Goal: Information Seeking & Learning: Learn about a topic

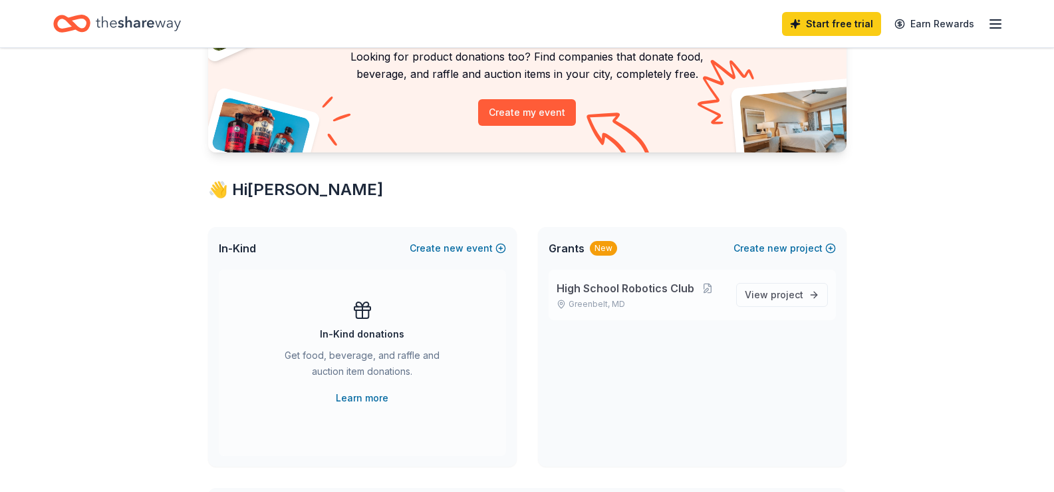
scroll to position [133, 0]
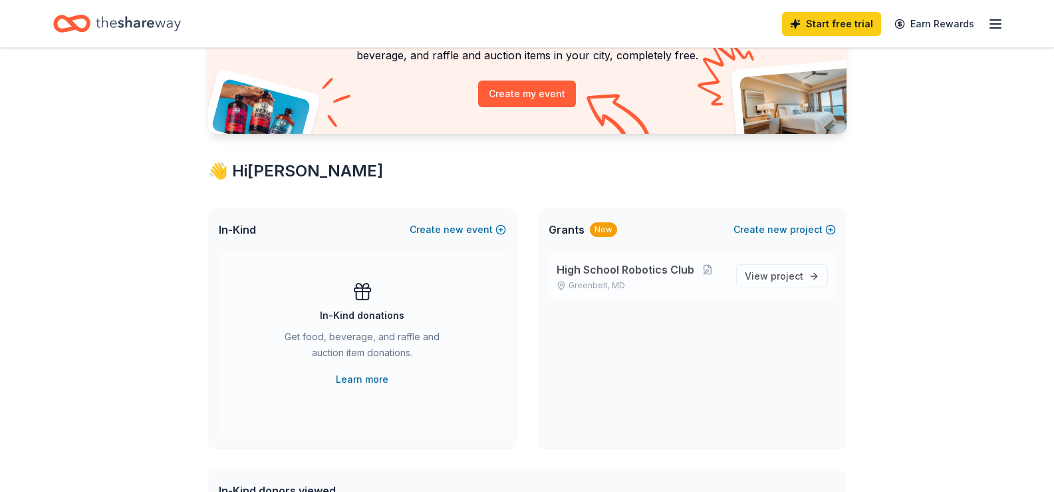
click at [649, 273] on span "High School Robotics Club" at bounding box center [626, 269] width 138 height 16
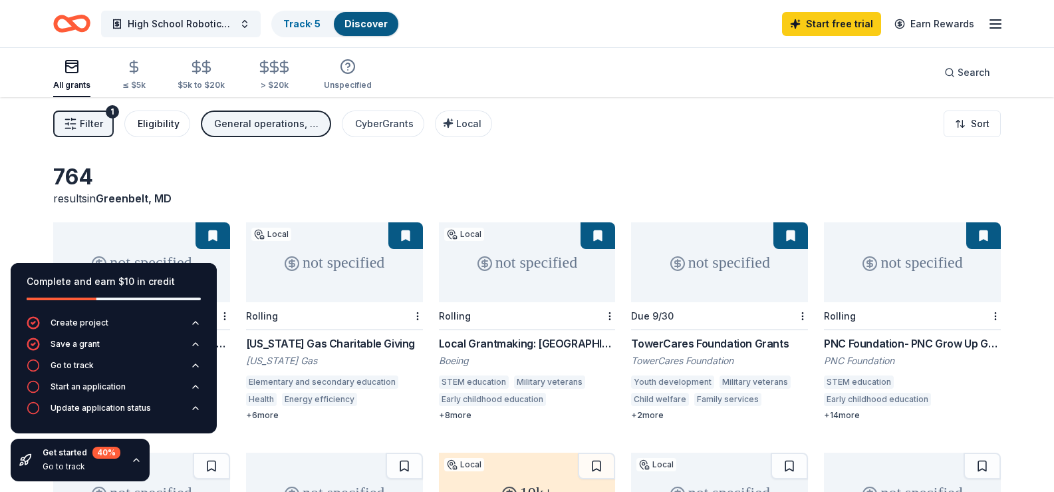
click at [150, 126] on div "Eligibility" at bounding box center [159, 124] width 42 height 16
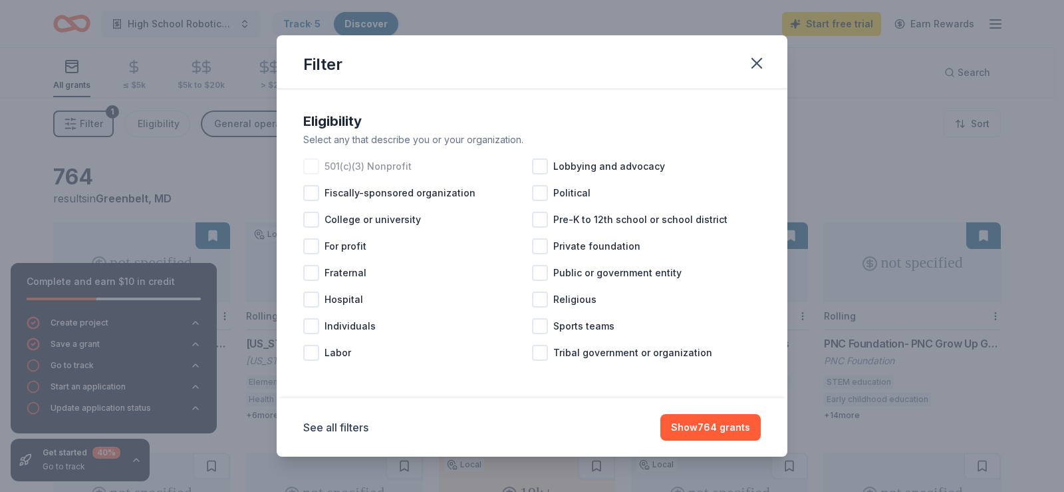
click at [311, 166] on div at bounding box center [311, 166] width 16 height 16
click at [538, 222] on div at bounding box center [540, 220] width 16 height 16
click at [718, 427] on button "Show 583 grants" at bounding box center [711, 427] width 100 height 27
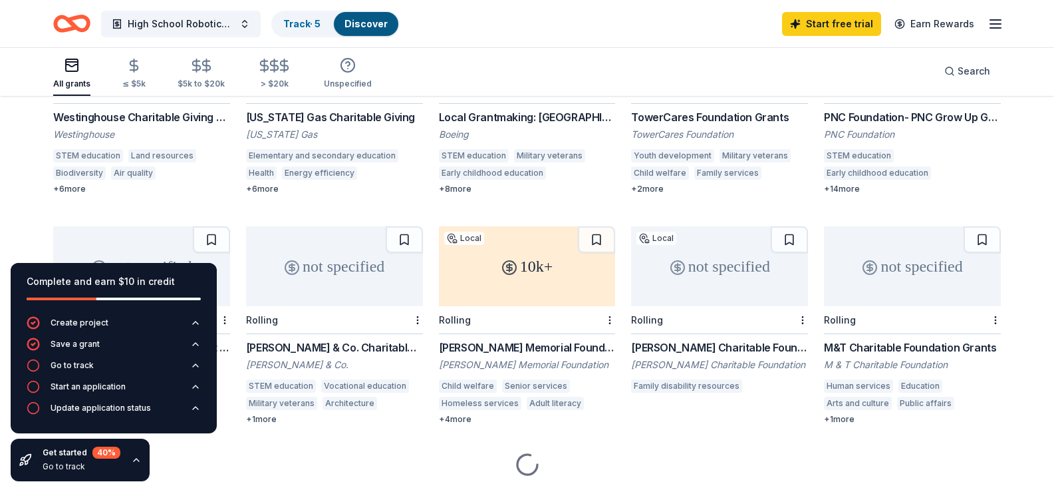
scroll to position [265, 0]
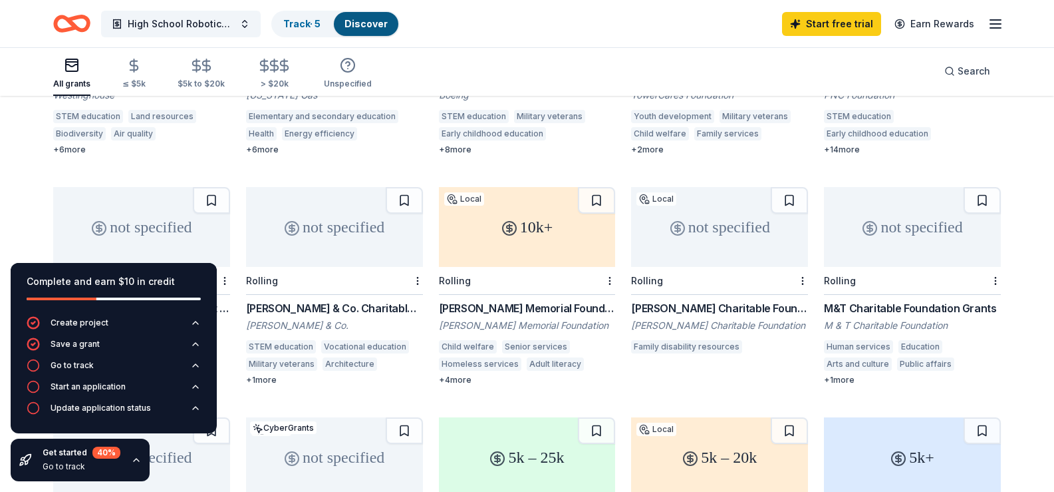
click at [540, 305] on div "John Edward Fowler Memorial Foundation Grants" at bounding box center [527, 308] width 177 height 16
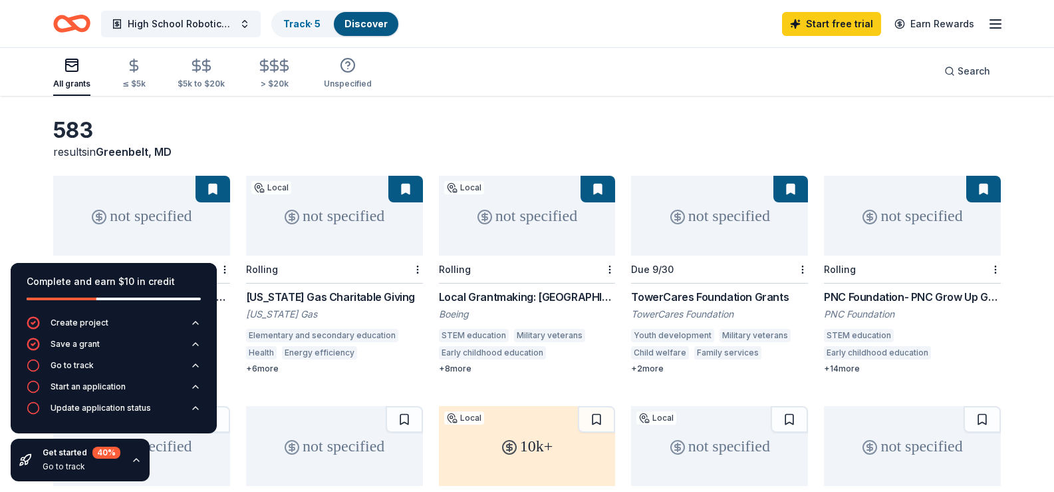
scroll to position [67, 0]
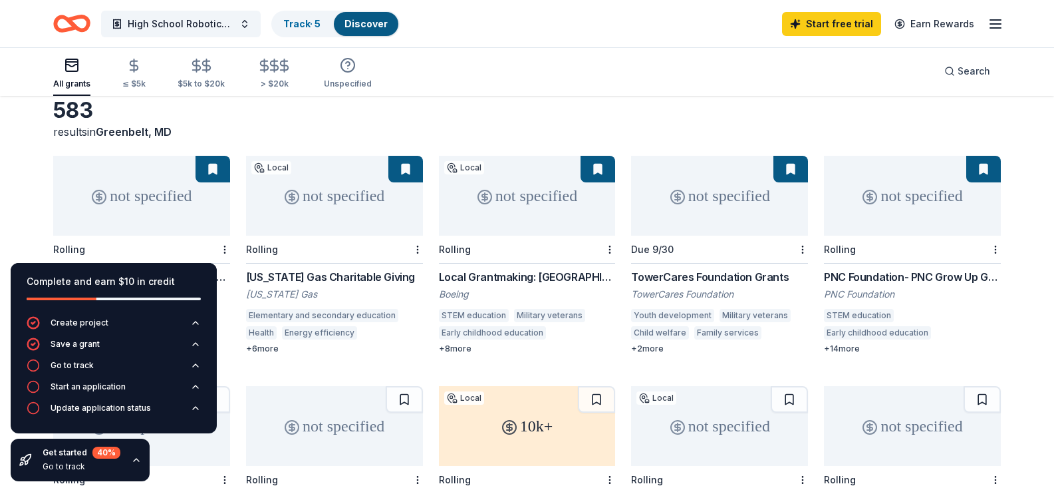
click at [845, 277] on div "PNC Foundation- PNC Grow Up Great" at bounding box center [912, 277] width 177 height 16
click at [513, 285] on div "Local Grantmaking: National Capital Region Boeing STEM education Military veter…" at bounding box center [527, 311] width 177 height 85
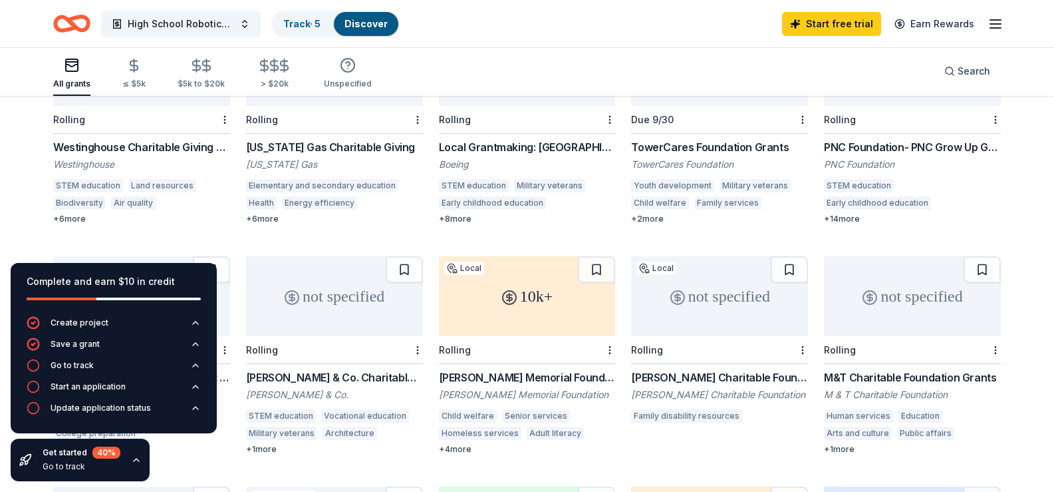
scroll to position [200, 0]
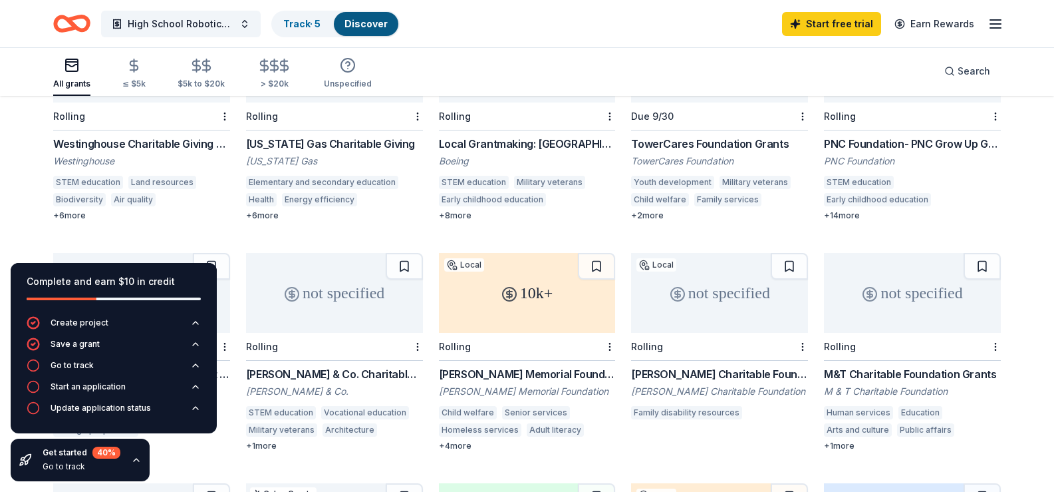
click at [333, 144] on div "[US_STATE] Gas Charitable Giving" at bounding box center [334, 144] width 177 height 16
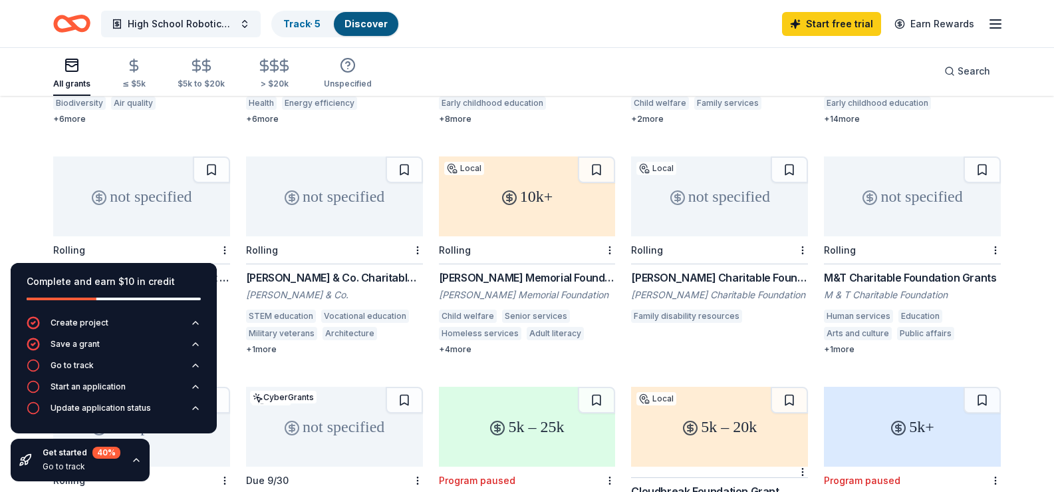
scroll to position [333, 0]
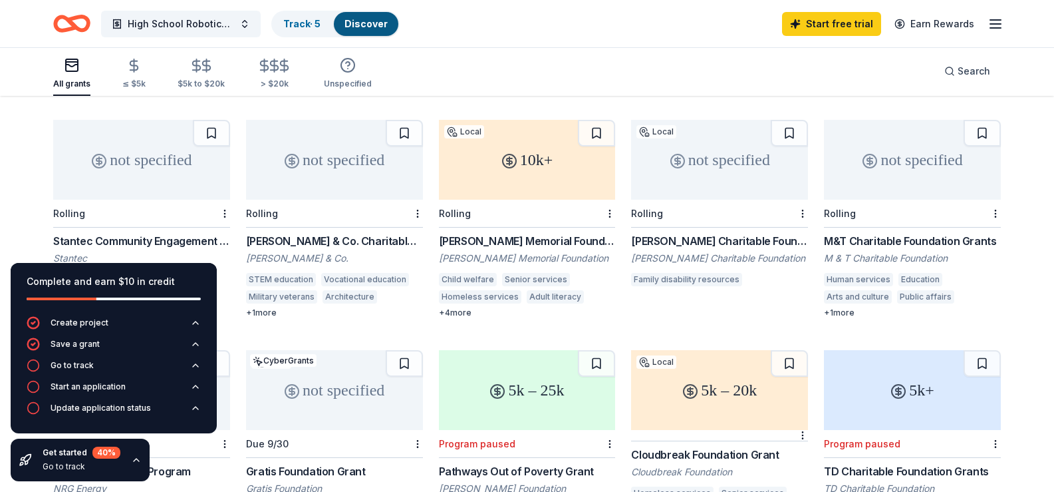
click at [913, 239] on div "M&T Charitable Foundation Grants" at bounding box center [912, 241] width 177 height 16
click at [303, 22] on link "Track · 5" at bounding box center [301, 23] width 37 height 11
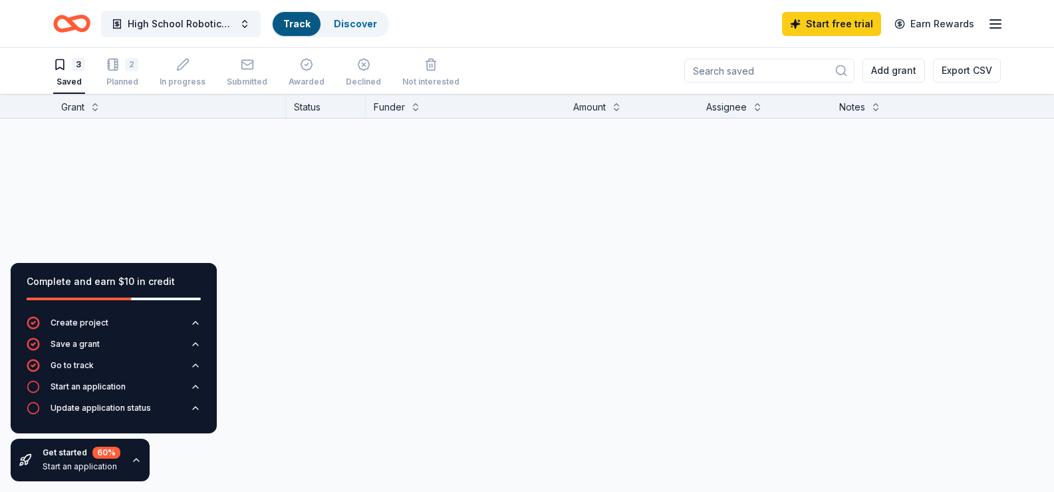
scroll to position [1, 0]
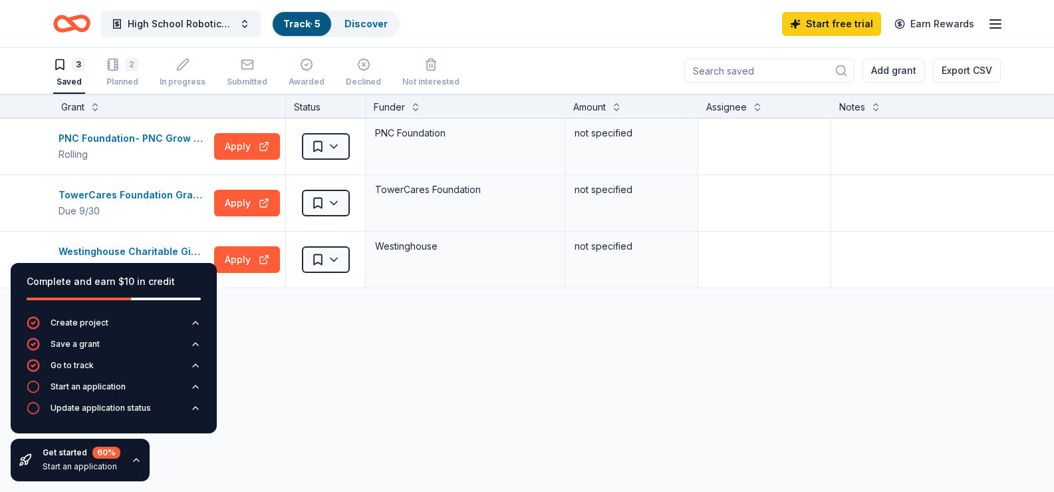
click at [70, 79] on div "Saved" at bounding box center [69, 82] width 32 height 11
click at [106, 276] on div "Complete and earn $10 in credit" at bounding box center [114, 281] width 174 height 16
click at [233, 307] on div "Discover more grants" at bounding box center [542, 307] width 1084 height 37
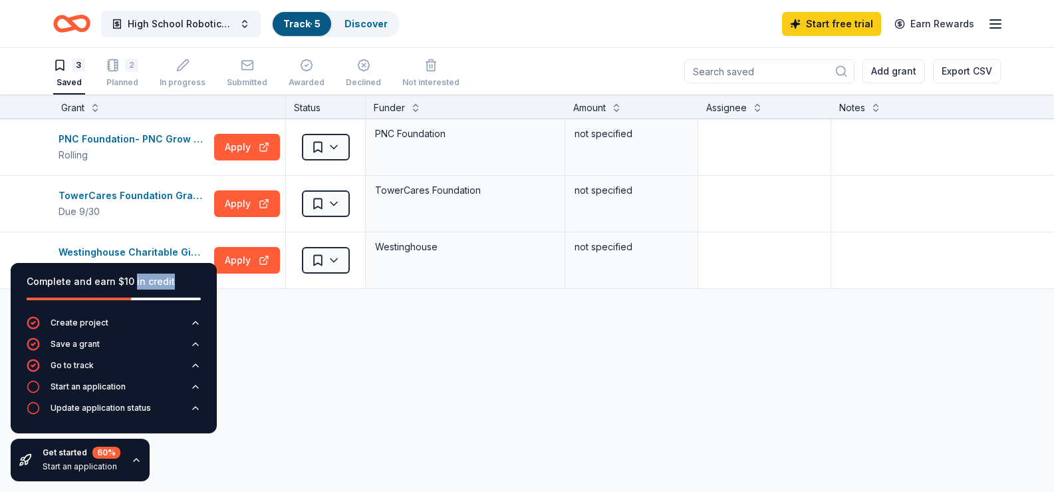
drag, startPoint x: 179, startPoint y: 277, endPoint x: 132, endPoint y: 282, distance: 46.9
click at [132, 282] on div "Complete and earn $10 in credit" at bounding box center [114, 281] width 174 height 16
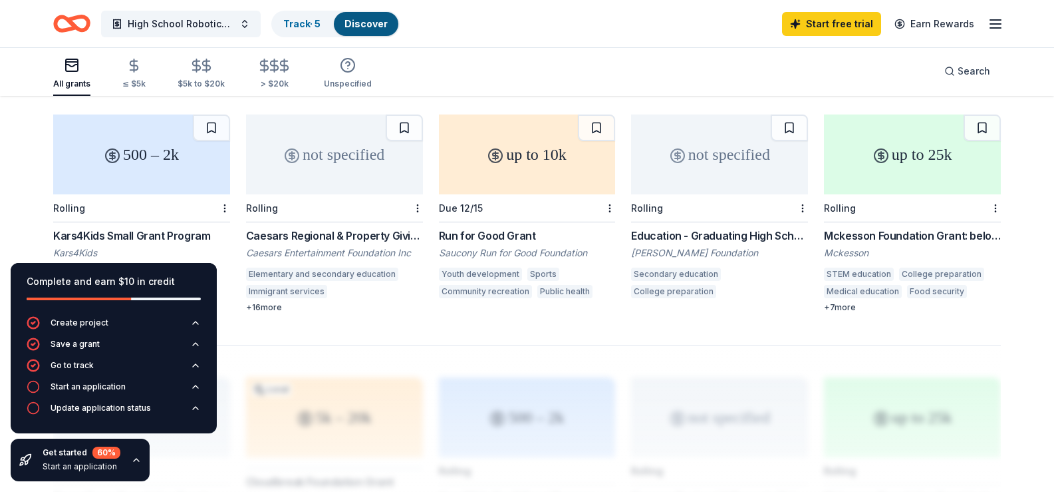
scroll to position [865, 0]
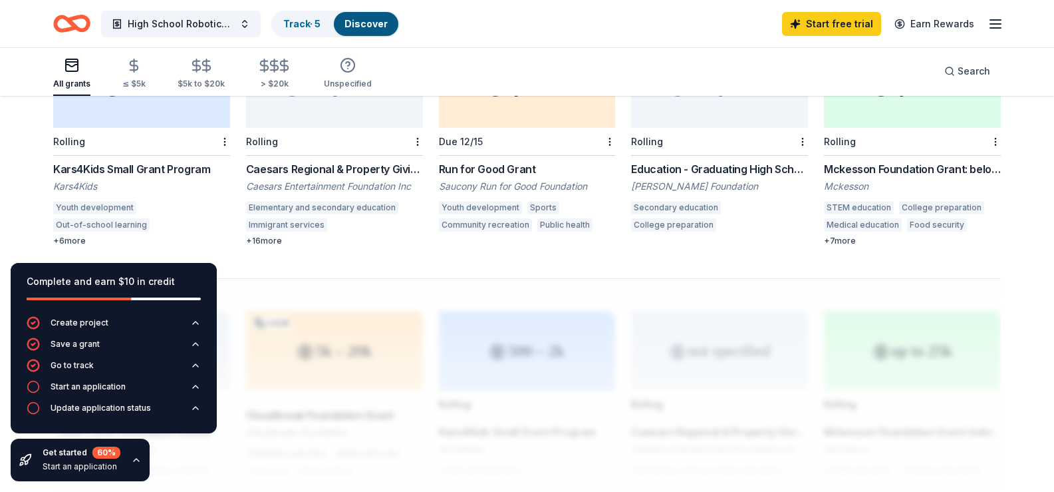
click at [739, 166] on div "Education - Graduating High School College & Career Ready" at bounding box center [719, 169] width 177 height 16
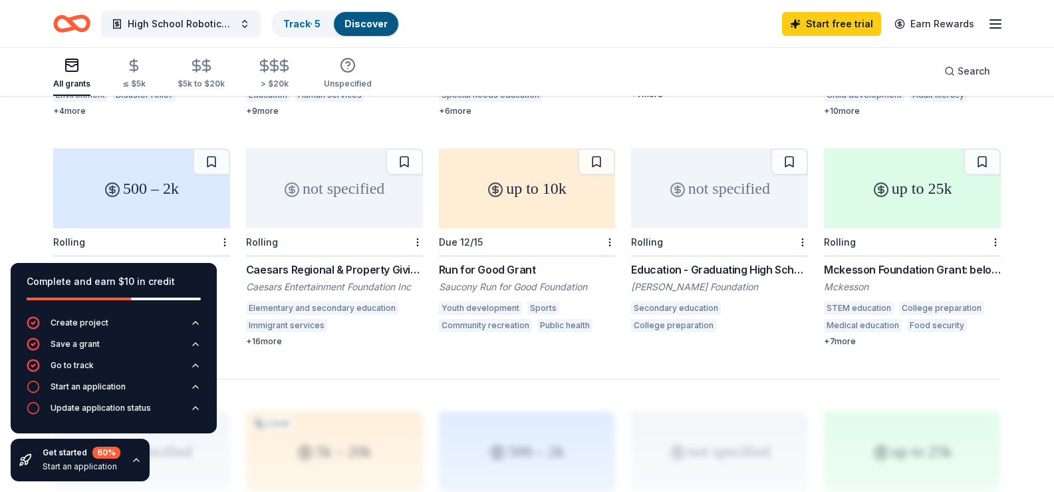
scroll to position [732, 0]
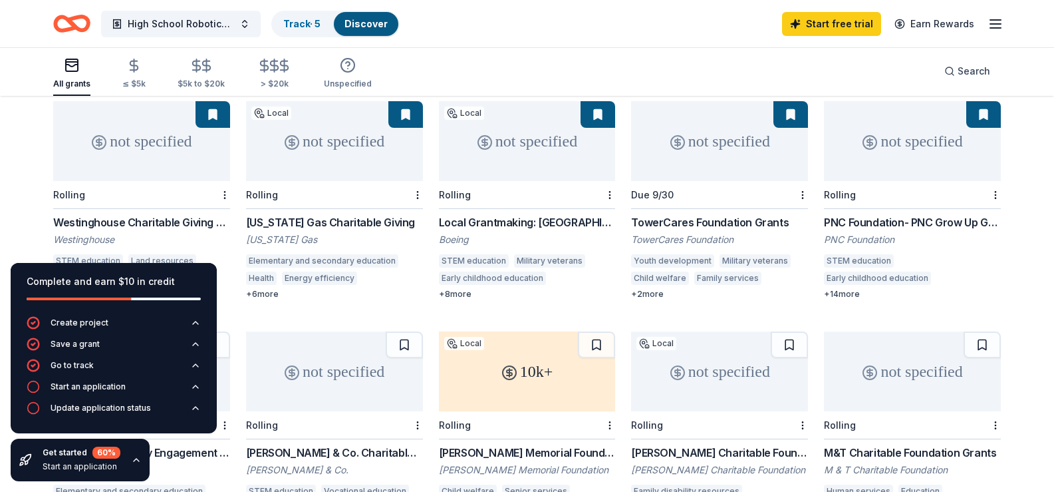
scroll to position [0, 0]
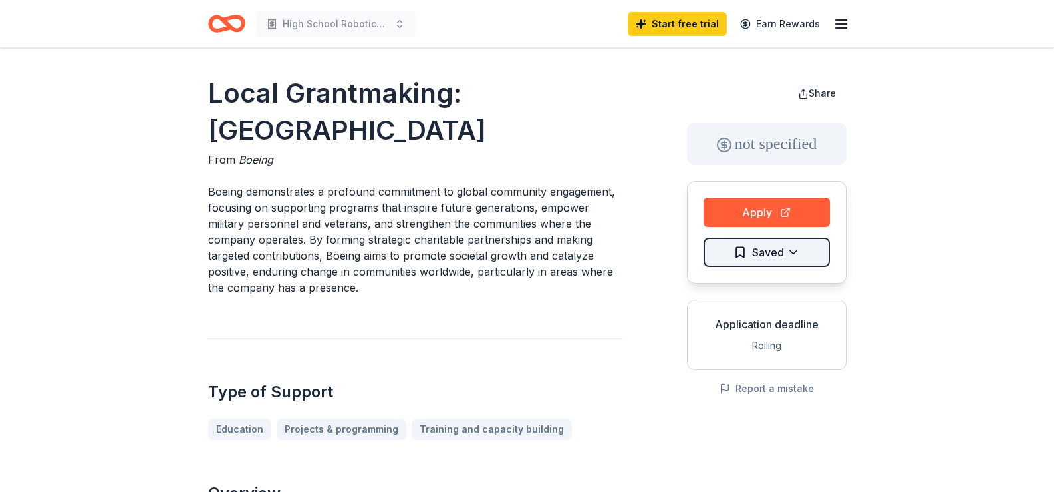
click at [736, 250] on html "High School Robotics Club Start free trial Earn Rewards Local Grantmaking: Nati…" at bounding box center [527, 246] width 1054 height 492
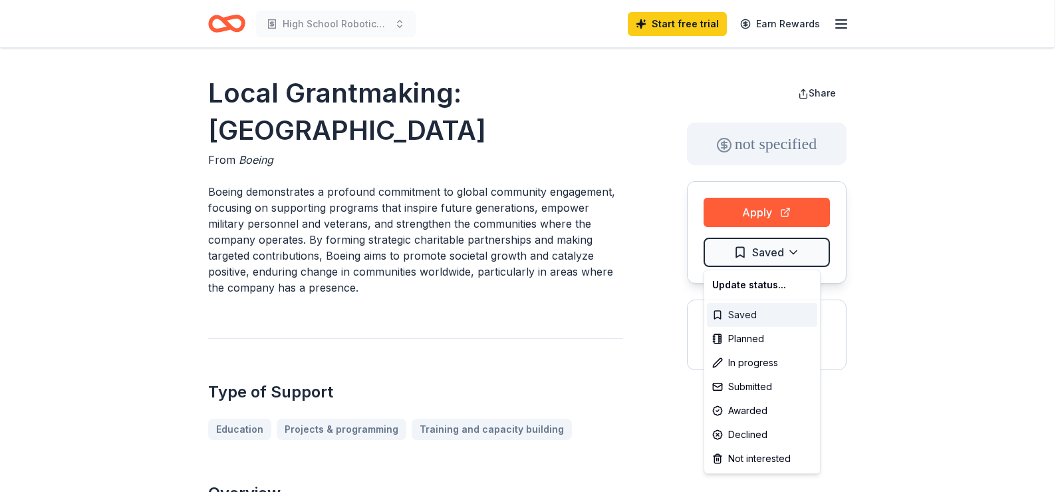
click at [742, 311] on div "Saved" at bounding box center [762, 315] width 110 height 24
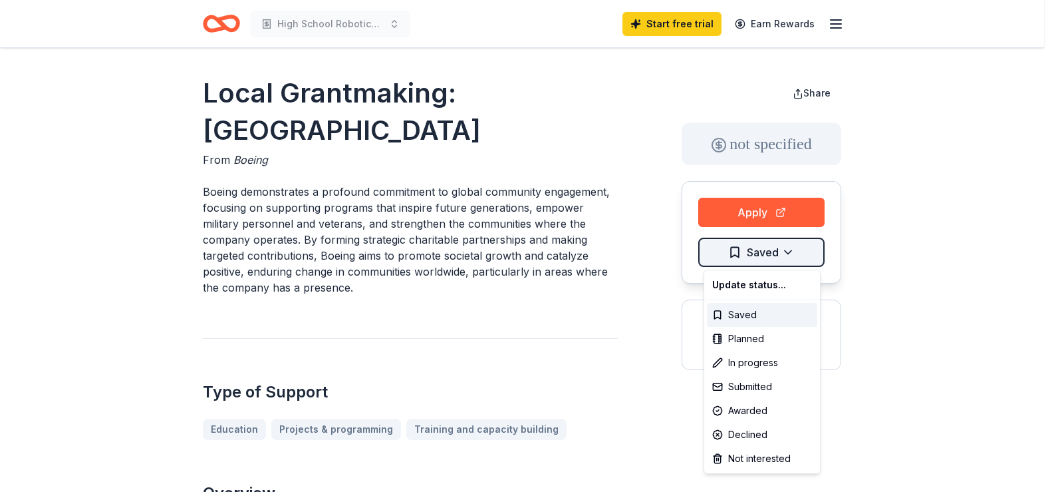
click at [758, 257] on html "High School Robotics Club Start free trial Earn Rewards Local Grantmaking: Nati…" at bounding box center [527, 246] width 1054 height 492
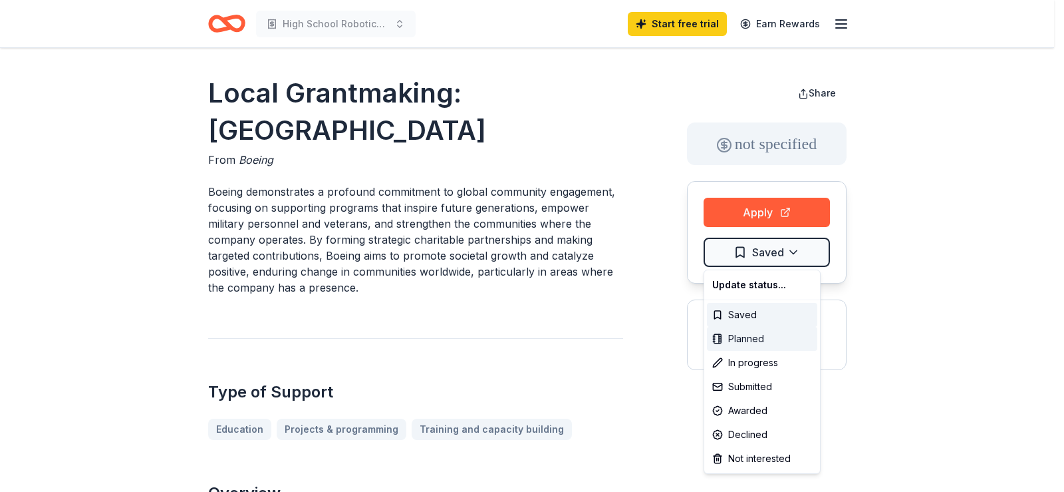
click at [748, 337] on div "Planned" at bounding box center [762, 339] width 110 height 24
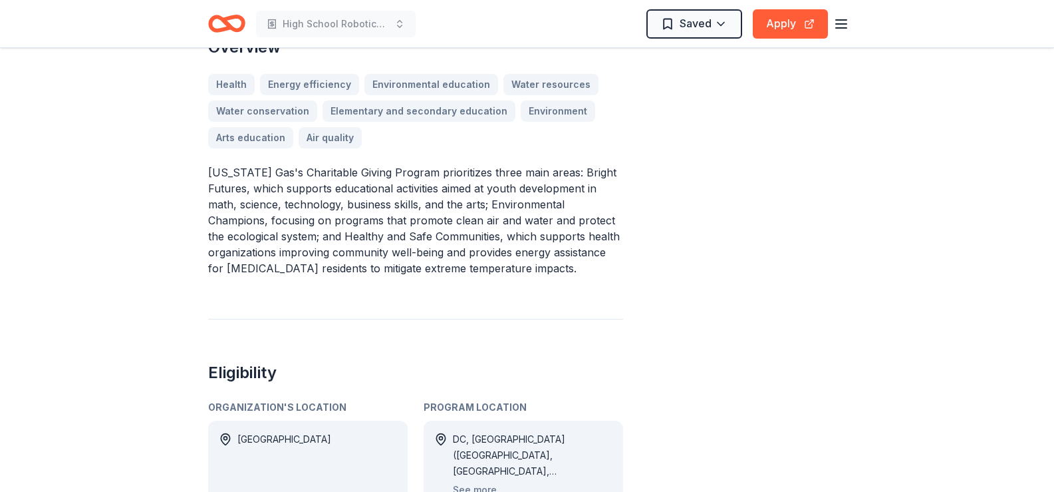
scroll to position [399, 0]
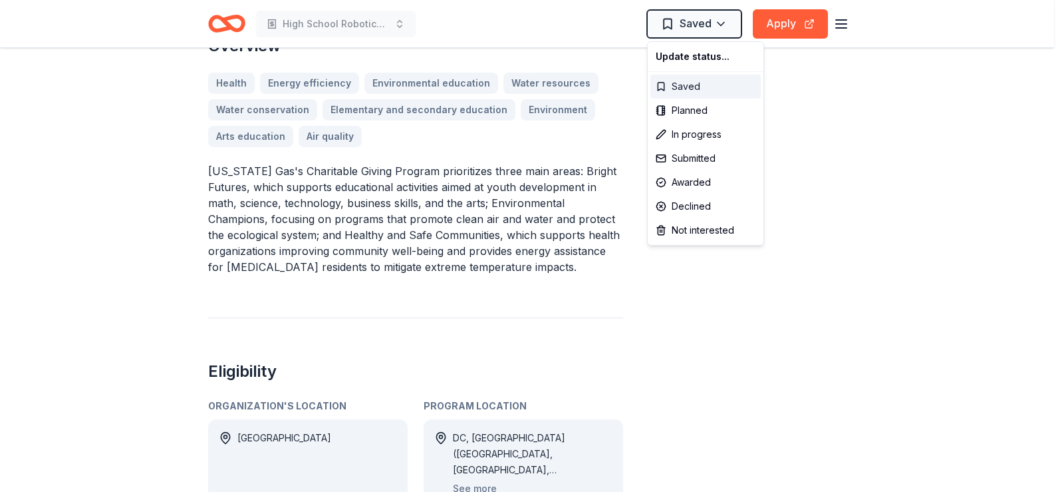
click at [685, 86] on div "Saved" at bounding box center [706, 87] width 110 height 24
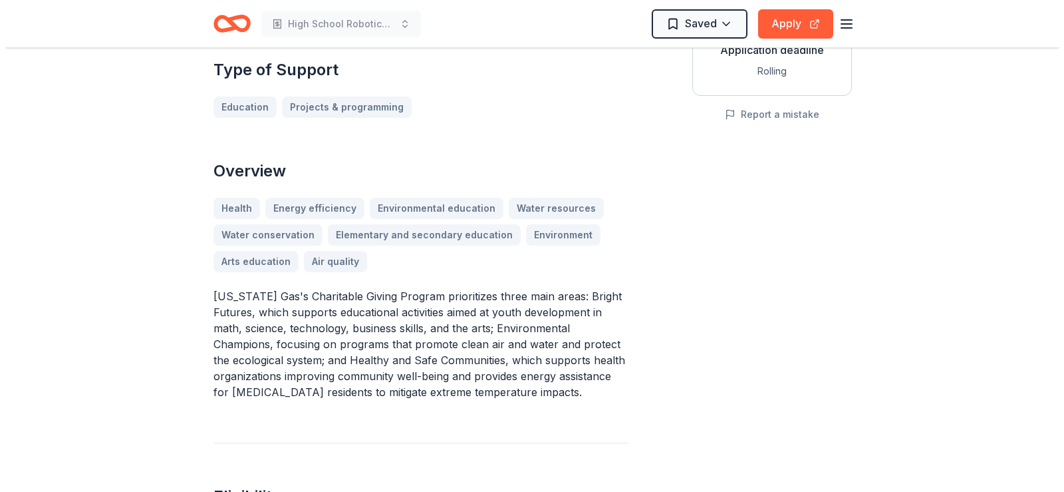
scroll to position [266, 0]
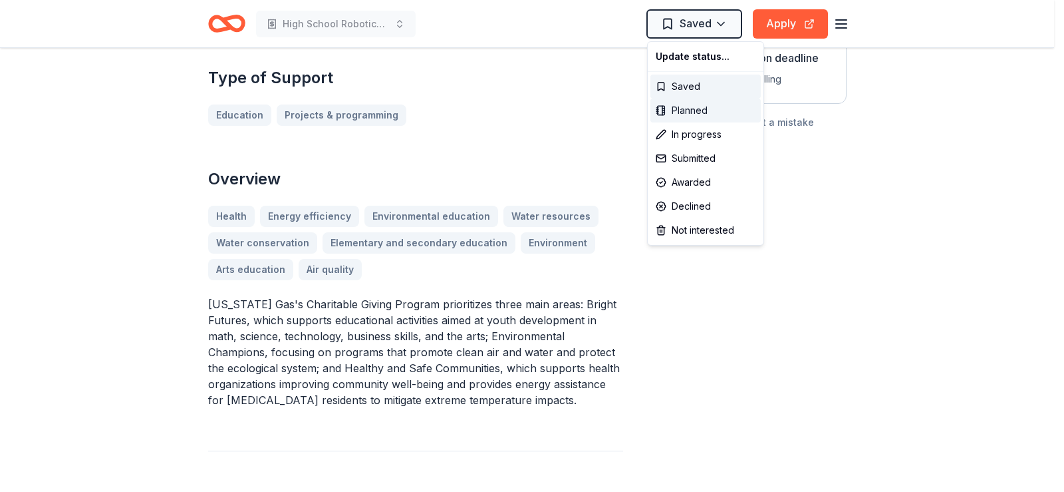
click at [681, 110] on div "Planned" at bounding box center [706, 110] width 110 height 24
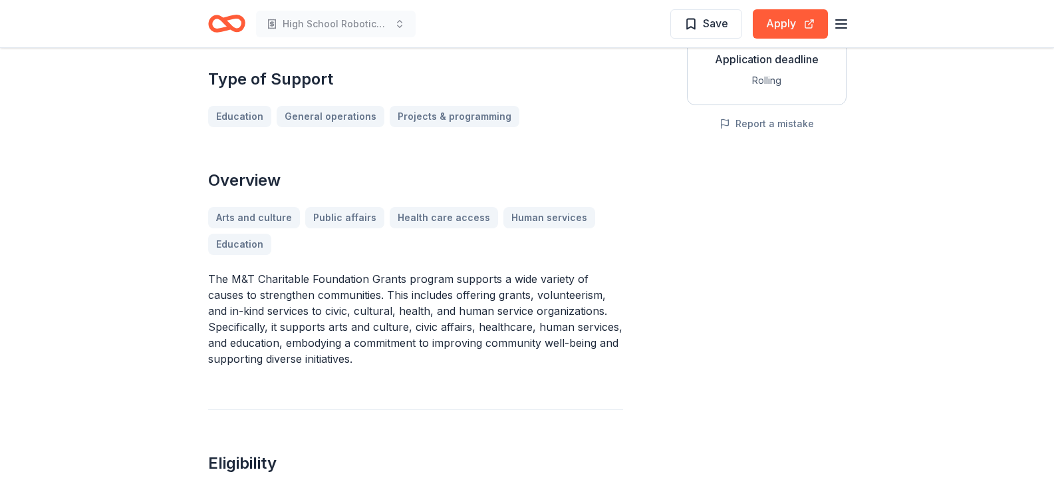
scroll to position [266, 0]
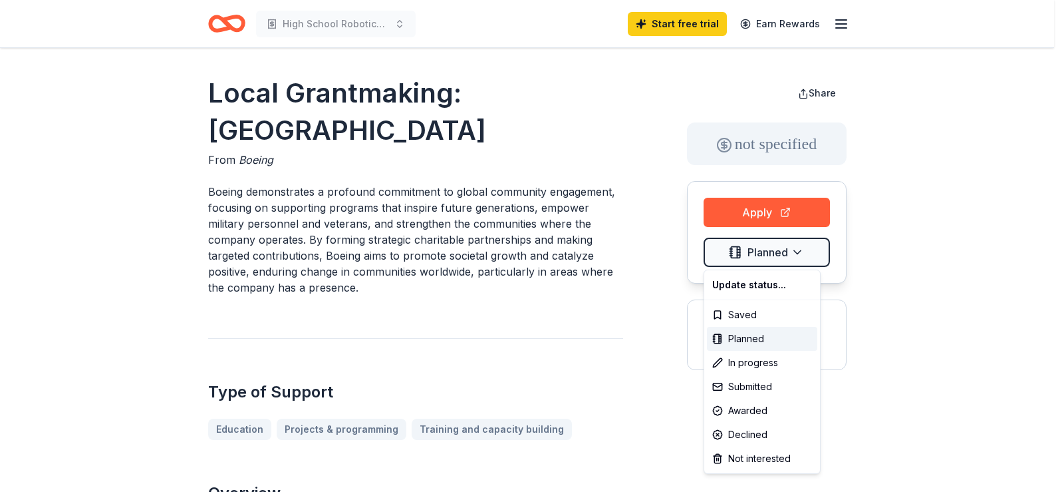
click at [904, 178] on html "High School Robotics Club Start free trial Earn Rewards Local Grantmaking: Nati…" at bounding box center [532, 246] width 1064 height 492
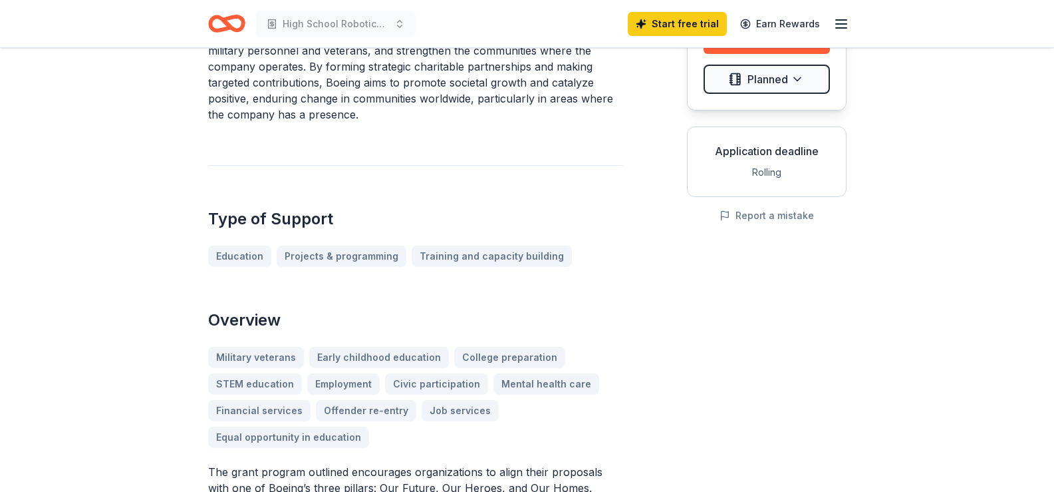
scroll to position [133, 0]
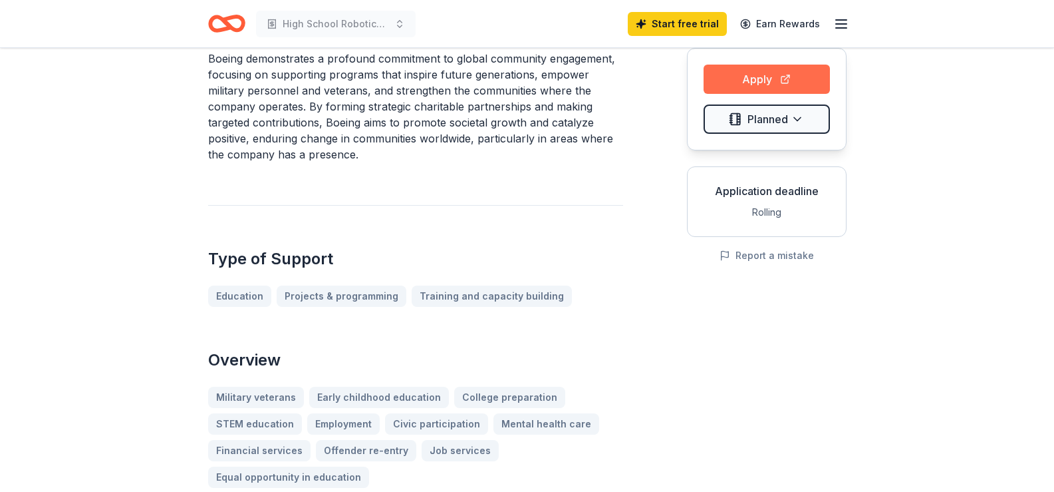
click at [758, 84] on button "Apply" at bounding box center [767, 79] width 126 height 29
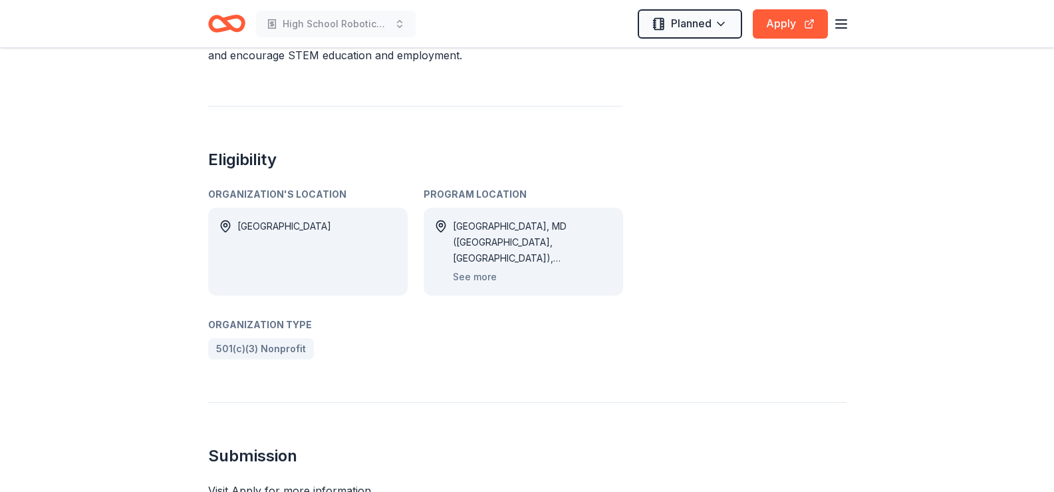
scroll to position [798, 0]
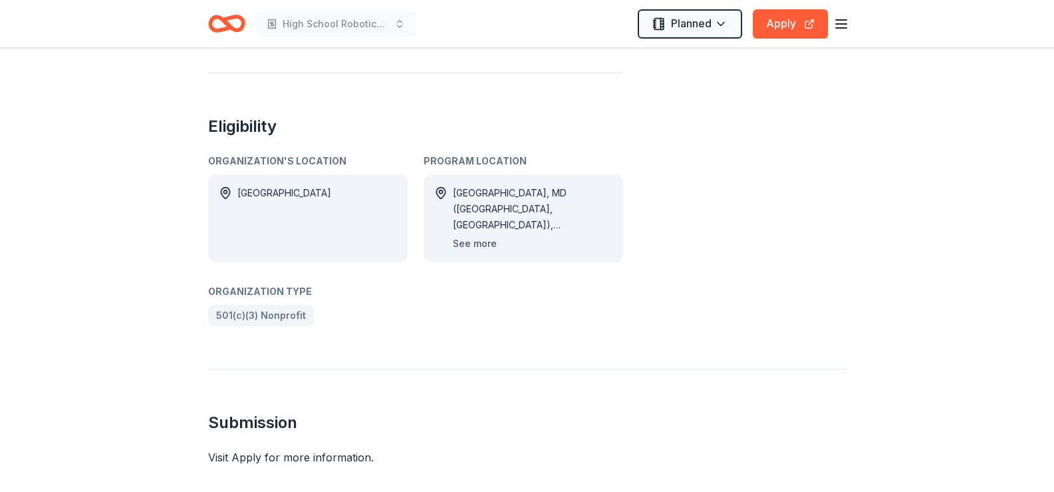
click at [472, 240] on button "See more" at bounding box center [475, 243] width 44 height 16
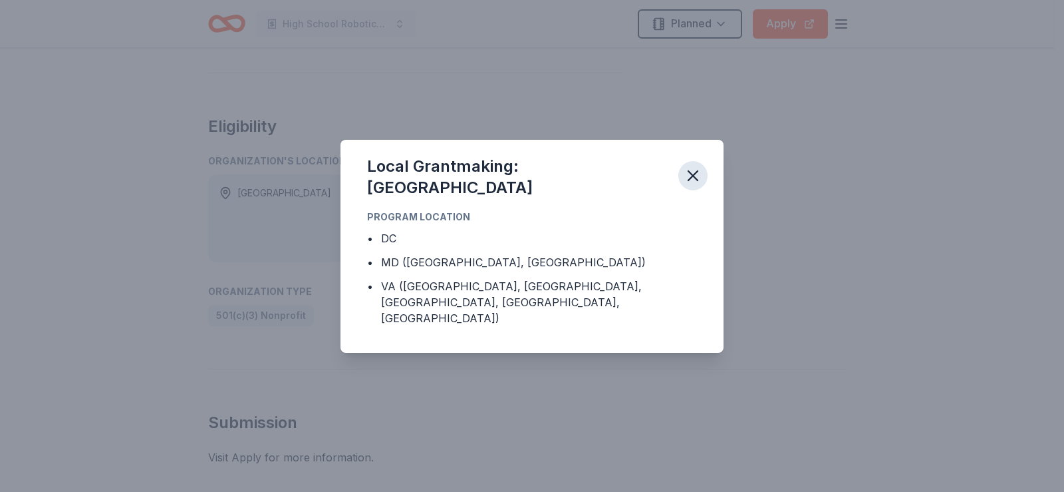
click at [691, 180] on icon "button" at bounding box center [693, 175] width 19 height 19
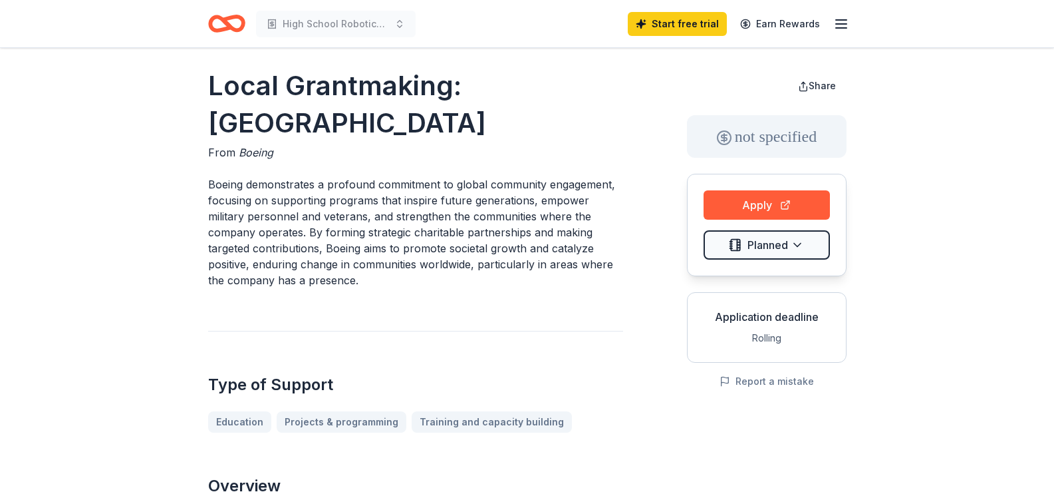
scroll to position [0, 0]
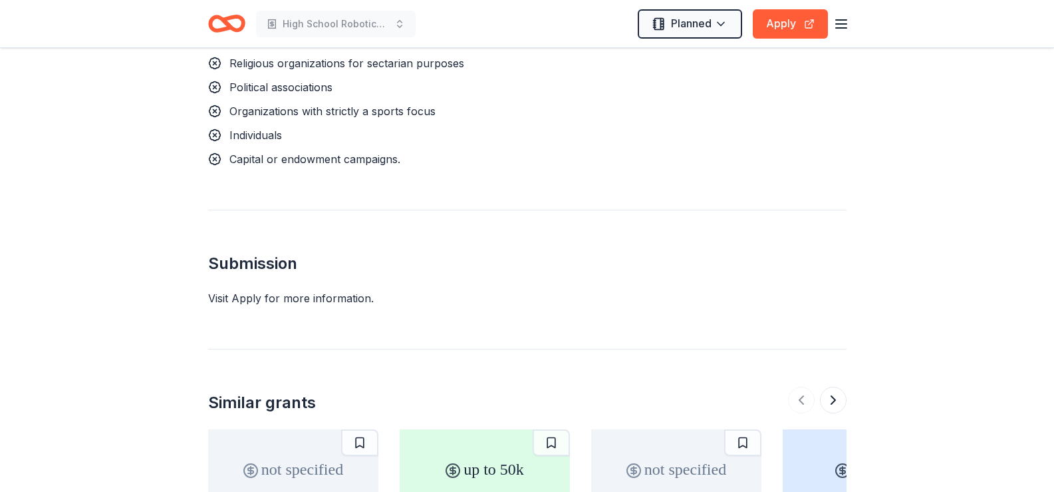
scroll to position [1264, 0]
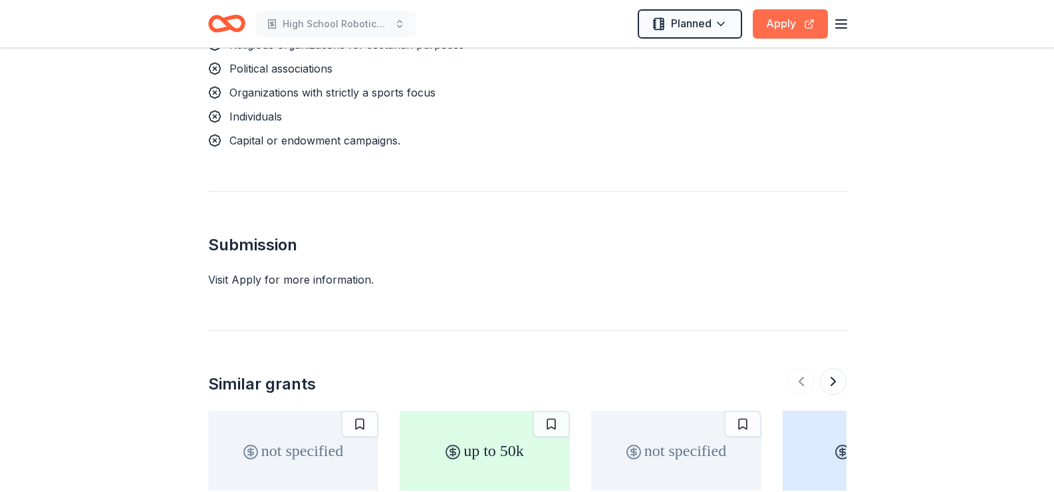
click at [784, 21] on button "Apply" at bounding box center [790, 23] width 75 height 29
